Goal: Use online tool/utility: Utilize a website feature to perform a specific function

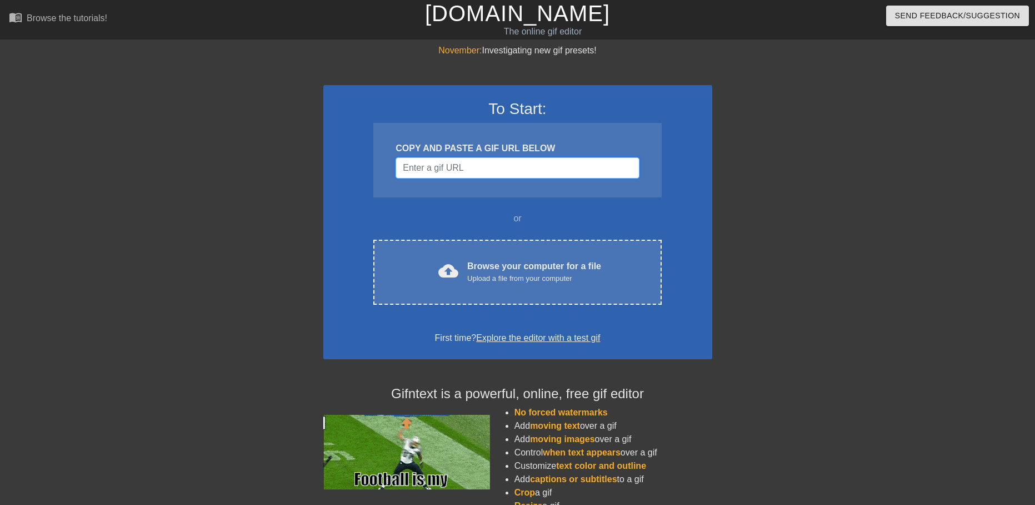
click at [509, 170] on input "Username" at bounding box center [517, 167] width 243 height 21
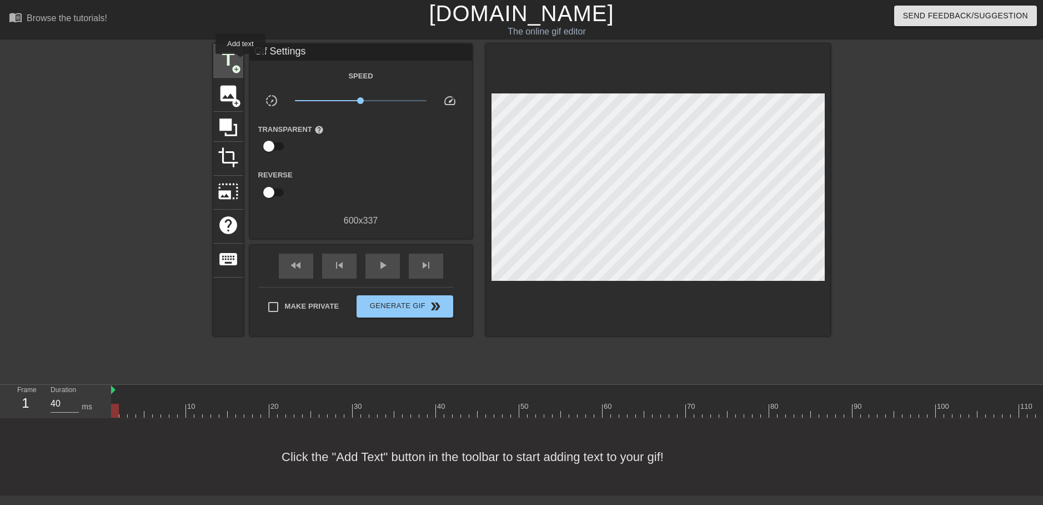
click at [241, 62] on div "title add_circle" at bounding box center [228, 61] width 30 height 34
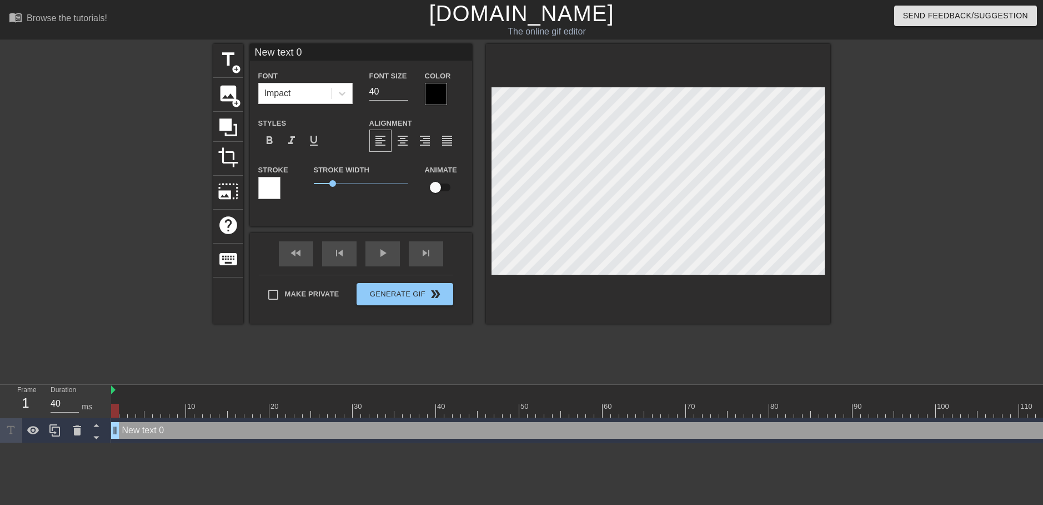
scroll to position [2, 3]
paste textarea "I'm an AK-guy"
type input "I'm an AK-guy"
type textarea "I'm an AK-guy"
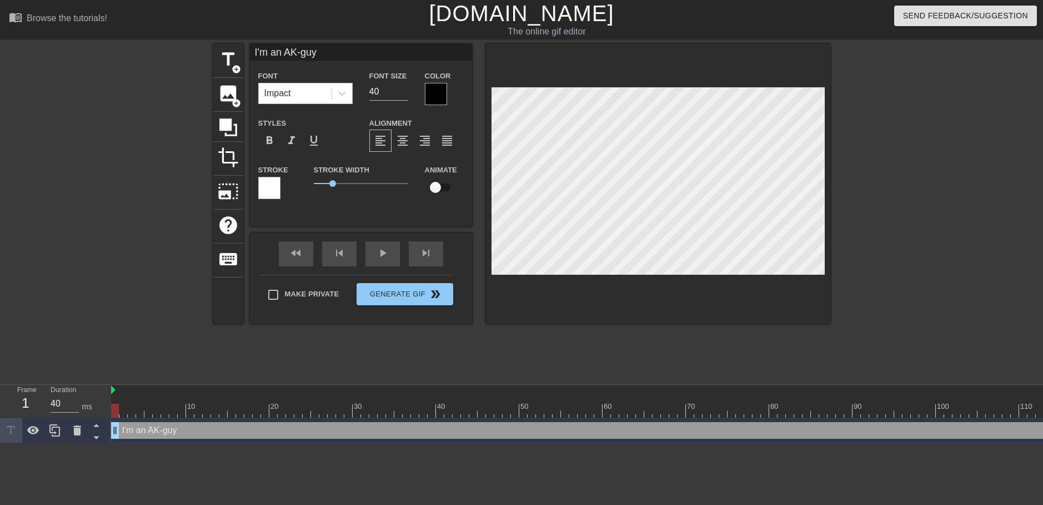
scroll to position [2, 3]
click at [404, 86] on input "41" at bounding box center [388, 92] width 39 height 18
click at [404, 86] on input "42" at bounding box center [388, 92] width 39 height 18
click at [404, 86] on input "43" at bounding box center [388, 92] width 39 height 18
click at [404, 86] on input "44" at bounding box center [388, 92] width 39 height 18
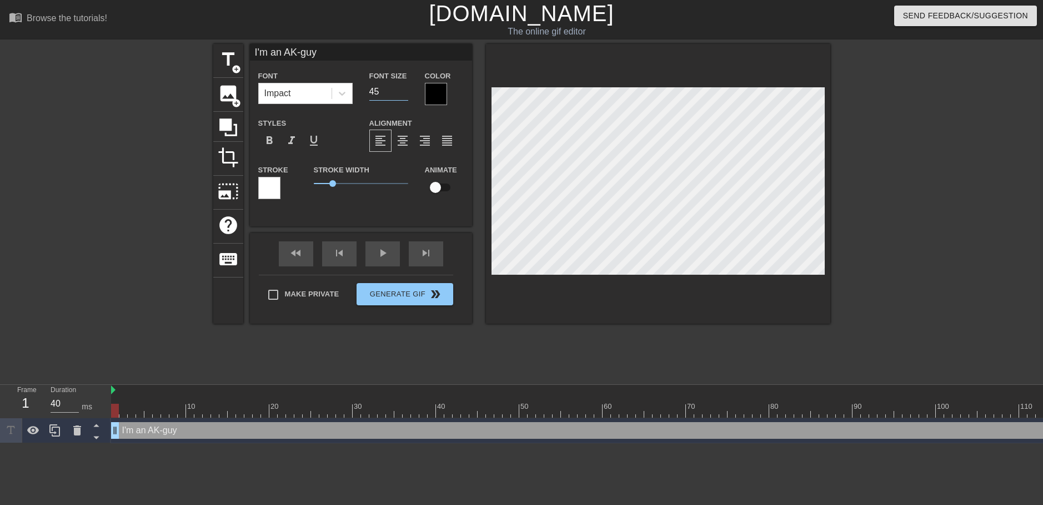
click at [404, 86] on input "45" at bounding box center [388, 92] width 39 height 18
click at [404, 86] on input "46" at bounding box center [388, 92] width 39 height 18
click at [404, 86] on input "47" at bounding box center [388, 92] width 39 height 18
click at [404, 86] on input "48" at bounding box center [388, 92] width 39 height 18
type input "50"
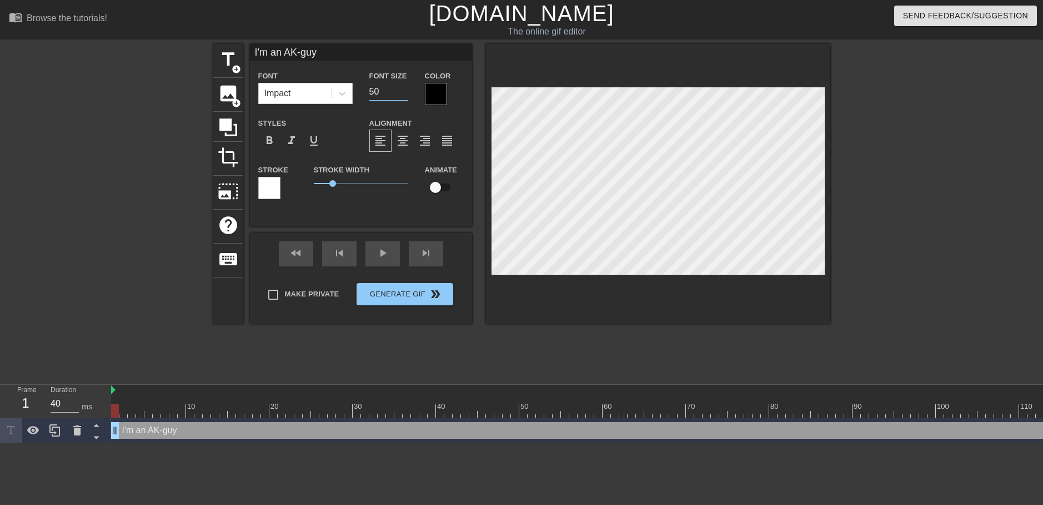
click at [404, 86] on input "50" at bounding box center [388, 92] width 39 height 18
click at [438, 91] on div at bounding box center [436, 94] width 22 height 22
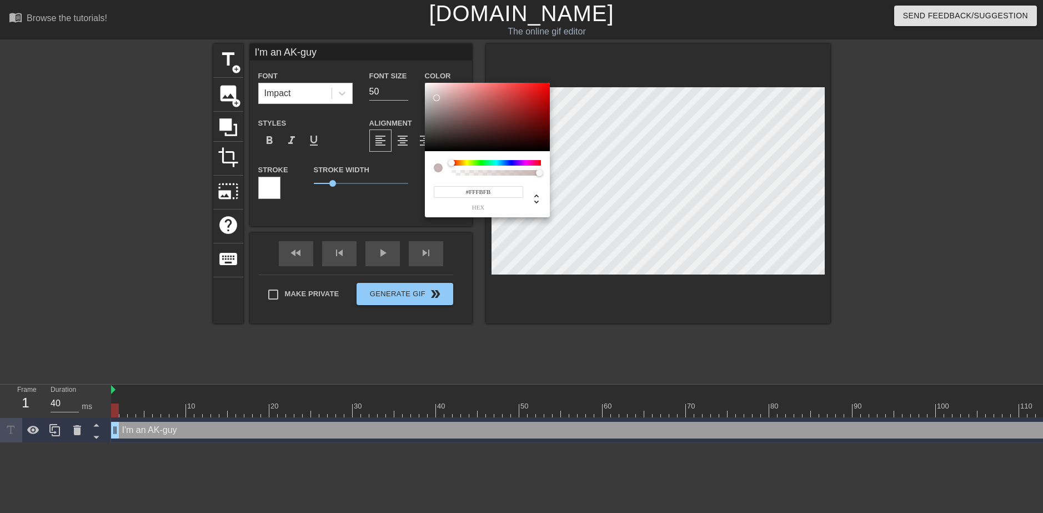
type input "#FFFFFF"
drag, startPoint x: 437, startPoint y: 104, endPoint x: 416, endPoint y: 76, distance: 35.2
click at [416, 76] on div "#FFFFFF hex" at bounding box center [521, 256] width 1043 height 513
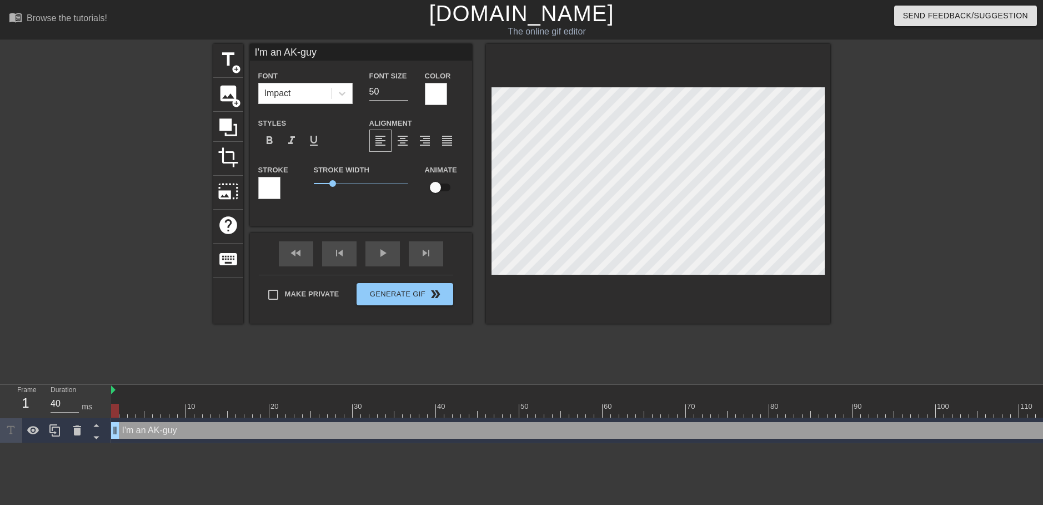
click at [261, 183] on div at bounding box center [269, 188] width 22 height 22
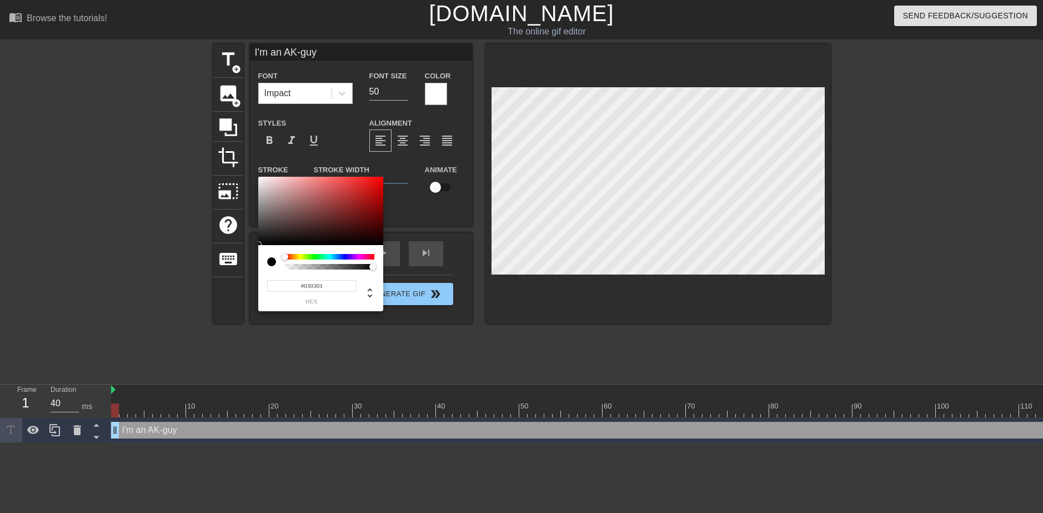
type input "#000000"
drag, startPoint x: 283, startPoint y: 223, endPoint x: 233, endPoint y: 267, distance: 66.5
click at [233, 267] on div "#000000 hex" at bounding box center [521, 256] width 1043 height 513
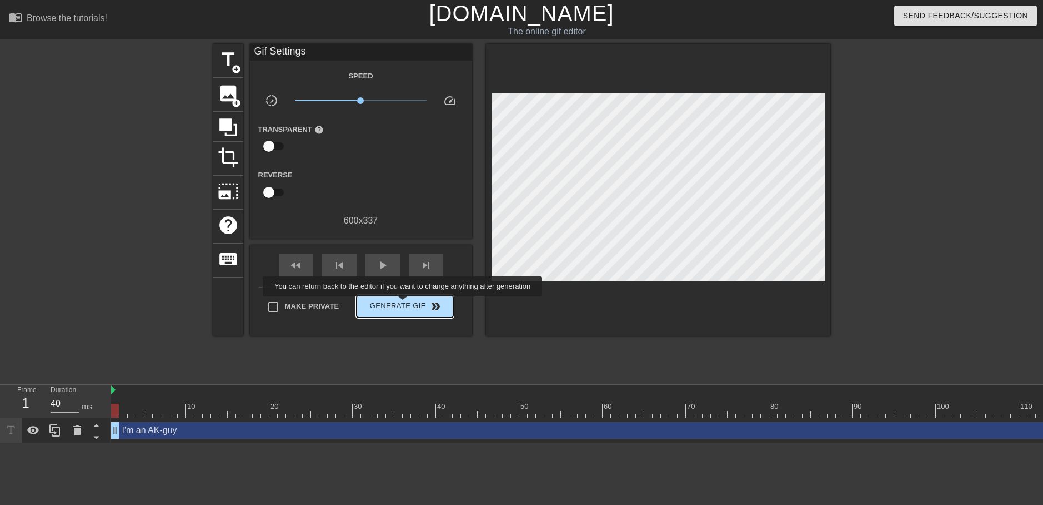
click at [404, 304] on span "Generate Gif double_arrow" at bounding box center [404, 305] width 87 height 13
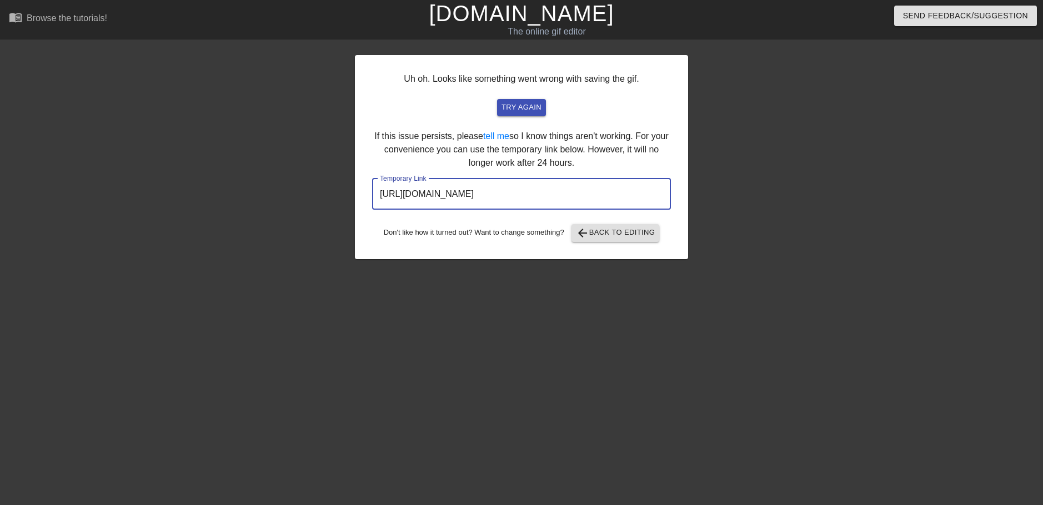
drag, startPoint x: 625, startPoint y: 192, endPoint x: 305, endPoint y: 194, distance: 319.5
click at [305, 194] on div "Uh oh. Looks like something went wrong with saving the gif. try again If this i…" at bounding box center [521, 210] width 1043 height 333
